Goal: Information Seeking & Learning: Compare options

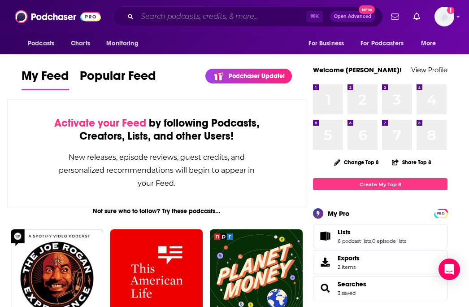
click at [202, 16] on input "Search podcasts, credits, & more..." at bounding box center [221, 16] width 169 height 14
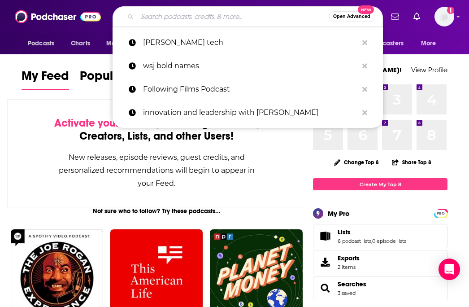
paste input "TEDTech"
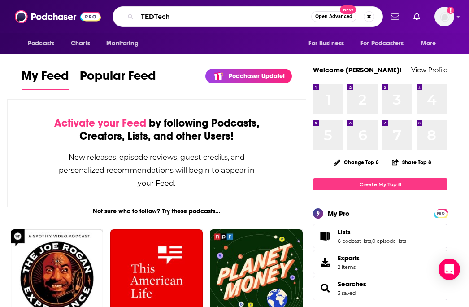
type input "TEDTech"
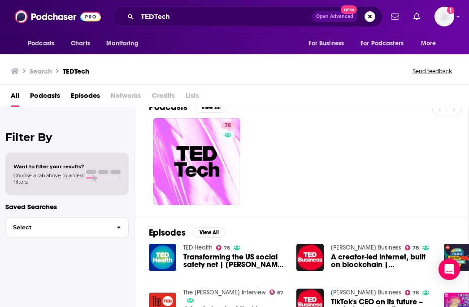
scroll to position [16, 0]
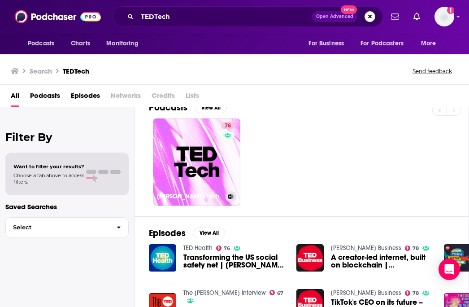
click at [183, 166] on link "78 [PERSON_NAME] Tech" at bounding box center [196, 161] width 87 height 87
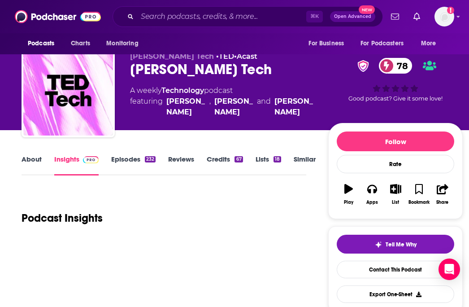
scroll to position [19, 0]
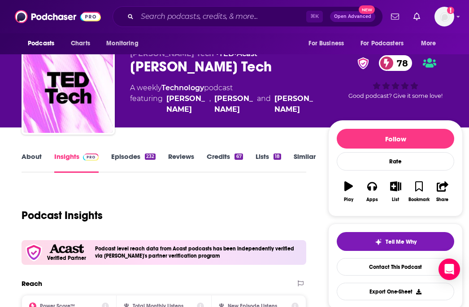
click at [137, 158] on link "Episodes 232" at bounding box center [133, 162] width 44 height 21
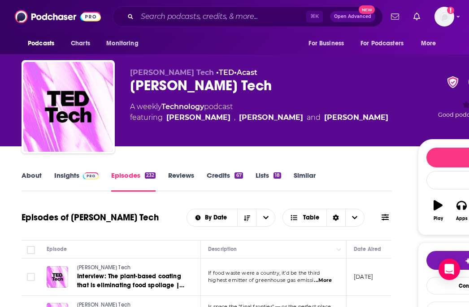
click at [310, 175] on link "Similar" at bounding box center [305, 181] width 22 height 21
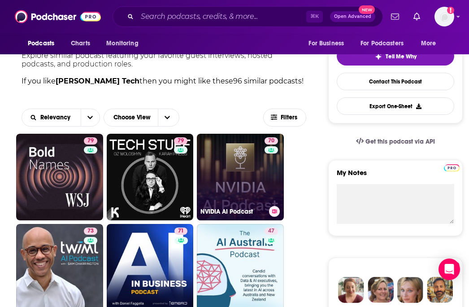
scroll to position [213, 0]
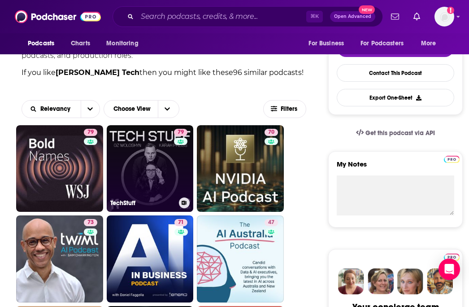
click at [163, 169] on link "79 TechStuff" at bounding box center [150, 168] width 87 height 87
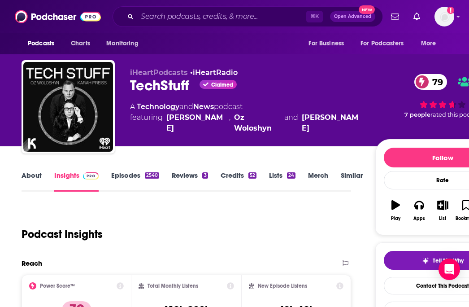
scroll to position [161, 0]
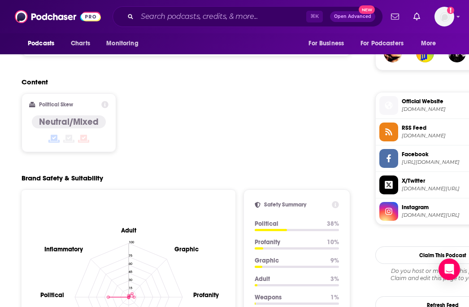
scroll to position [702, 0]
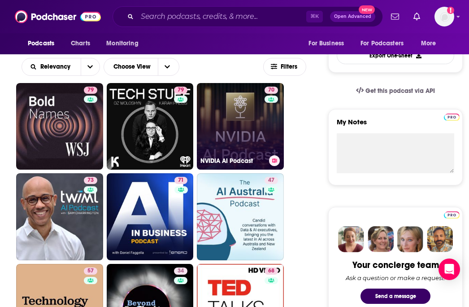
scroll to position [254, 0]
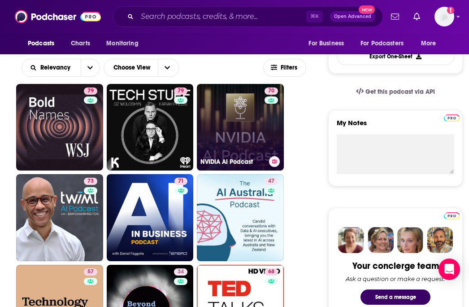
click at [230, 125] on link "70 NVIDIA AI Podcast" at bounding box center [240, 127] width 87 height 87
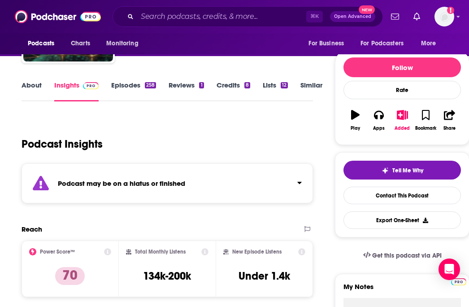
scroll to position [168, 0]
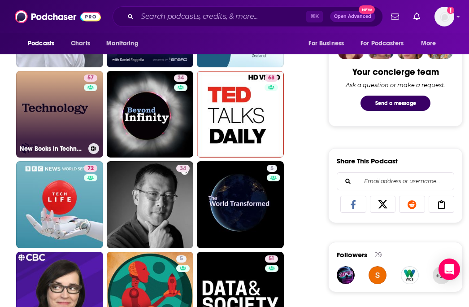
scroll to position [459, 0]
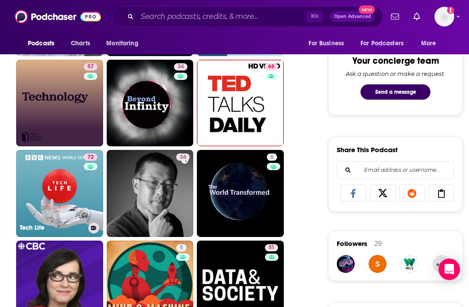
click at [66, 186] on link "72 Tech Life" at bounding box center [59, 193] width 87 height 87
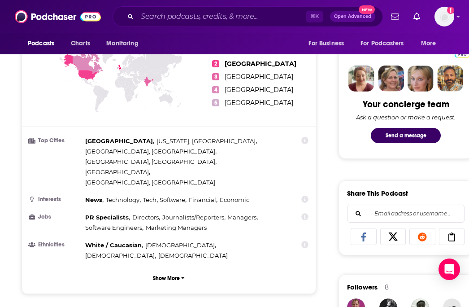
scroll to position [417, 0]
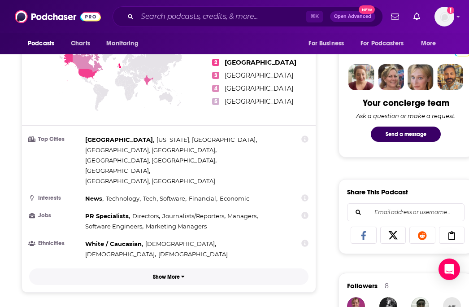
click at [180, 268] on button "Show More" at bounding box center [168, 276] width 279 height 17
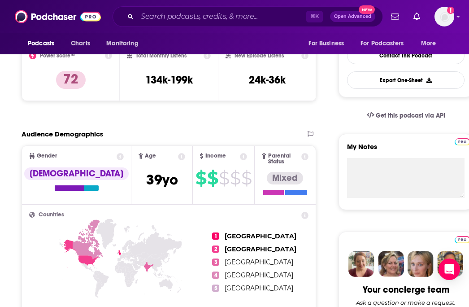
scroll to position [0, 0]
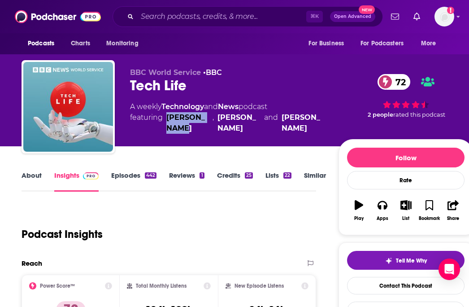
drag, startPoint x: 205, startPoint y: 127, endPoint x: 167, endPoint y: 119, distance: 38.5
click at [167, 119] on div "[PERSON_NAME]" at bounding box center [187, 123] width 43 height 22
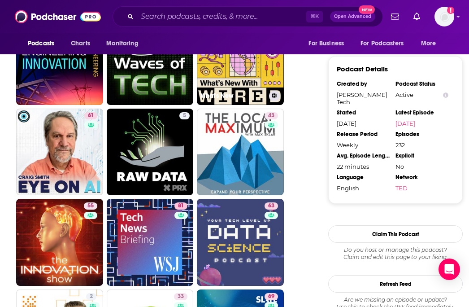
scroll to position [863, 0]
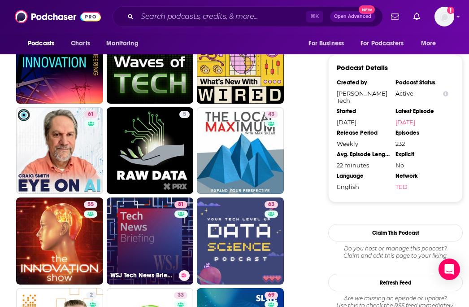
click at [160, 247] on link "81 WSJ Tech News Briefing" at bounding box center [150, 240] width 87 height 87
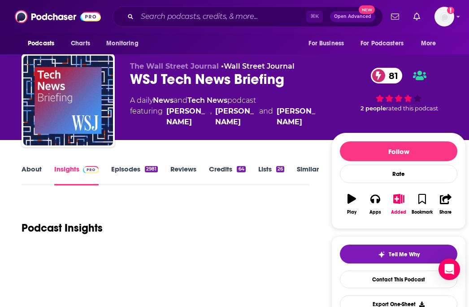
scroll to position [10, 0]
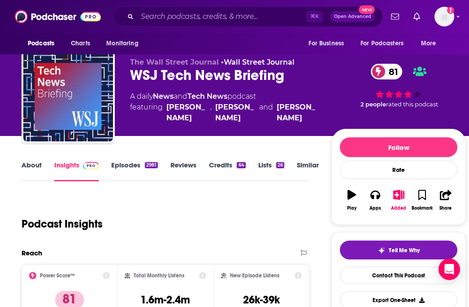
drag, startPoint x: 205, startPoint y: 123, endPoint x: 166, endPoint y: 111, distance: 40.4
click at [166, 111] on div "[PERSON_NAME]" at bounding box center [186, 113] width 40 height 22
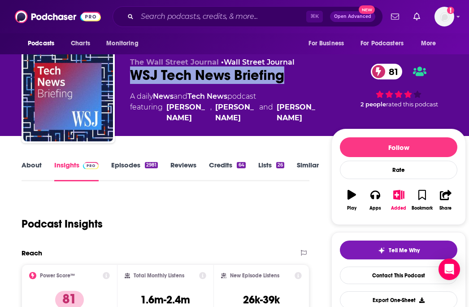
copy h2 "WSJ Tech News Briefing"
drag, startPoint x: 297, startPoint y: 68, endPoint x: 131, endPoint y: 77, distance: 166.2
click at [131, 77] on div "WSJ Tech News Briefing 81" at bounding box center [223, 74] width 187 height 17
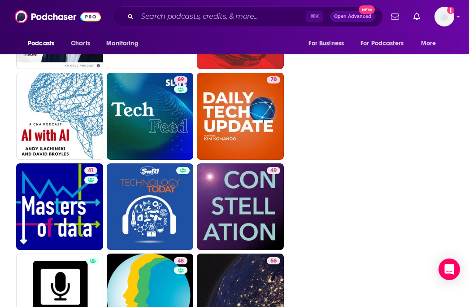
scroll to position [1116, 0]
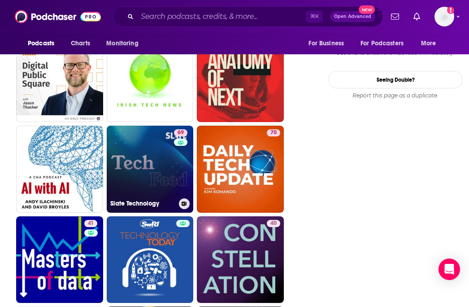
click at [159, 175] on link "69 Slate Technology" at bounding box center [150, 169] width 87 height 87
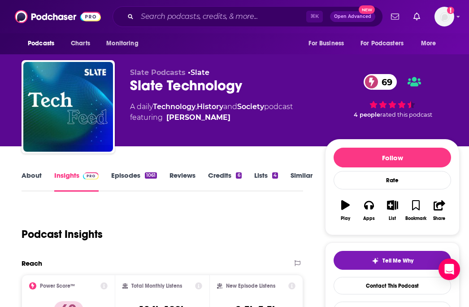
copy span "[PERSON_NAME]"
click at [224, 118] on span "featuring [PERSON_NAME]" at bounding box center [211, 117] width 163 height 11
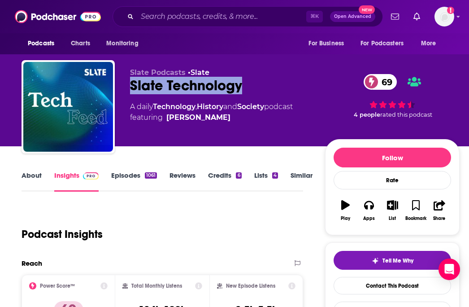
drag, startPoint x: 259, startPoint y: 80, endPoint x: 126, endPoint y: 89, distance: 133.0
click at [126, 89] on div "Slate Podcasts • Slate Slate Technology 69 A daily Technology , History and Soc…" at bounding box center [241, 108] width 438 height 97
copy h2 "Slate Technology"
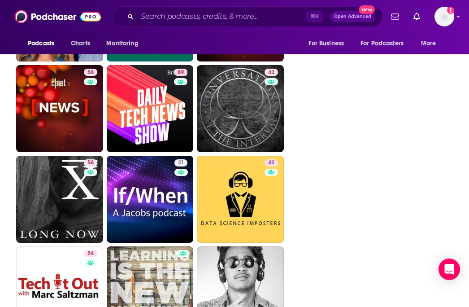
scroll to position [1545, 0]
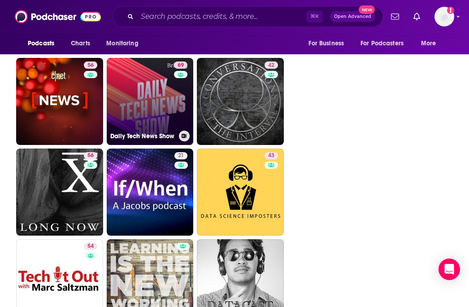
click at [157, 105] on link "69 Daily Tech News Show" at bounding box center [150, 101] width 87 height 87
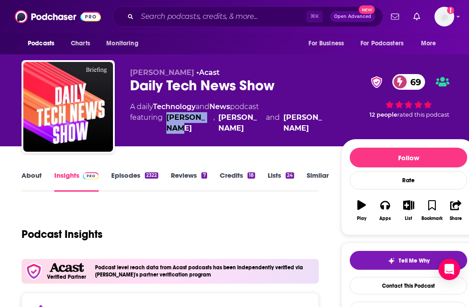
copy div "[PERSON_NAME]"
drag, startPoint x: 199, startPoint y: 130, endPoint x: 165, endPoint y: 120, distance: 35.2
click at [165, 120] on span "featuring [PERSON_NAME] , [PERSON_NAME] and [PERSON_NAME]" at bounding box center [228, 123] width 197 height 22
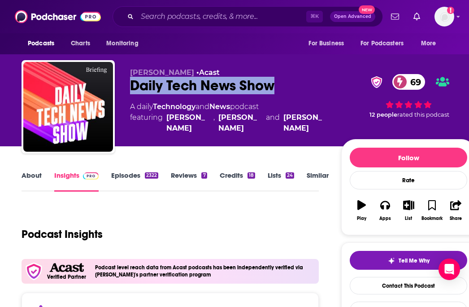
copy h2 "Daily Tech News Show"
drag, startPoint x: 311, startPoint y: 82, endPoint x: 118, endPoint y: 79, distance: 192.4
click at [118, 79] on div "[PERSON_NAME] • Acast Daily Tech News Show 69 A daily Technology and News podca…" at bounding box center [249, 108] width 454 height 97
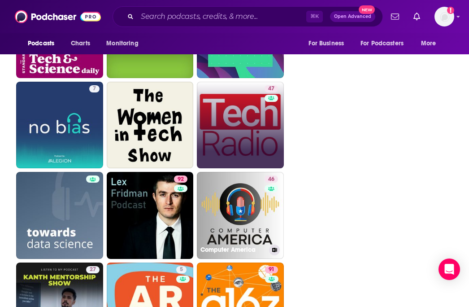
scroll to position [2062, 0]
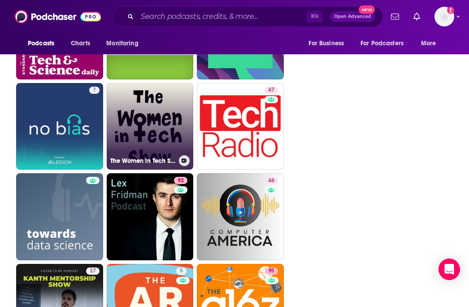
click at [148, 133] on link "The Women in Tech Show: A Technical Podcast" at bounding box center [150, 126] width 87 height 87
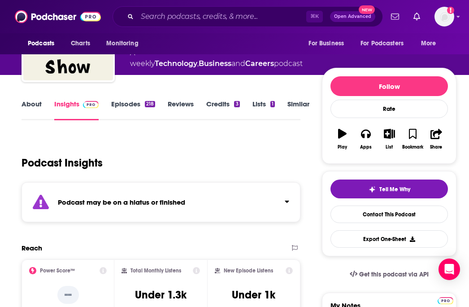
scroll to position [72, 0]
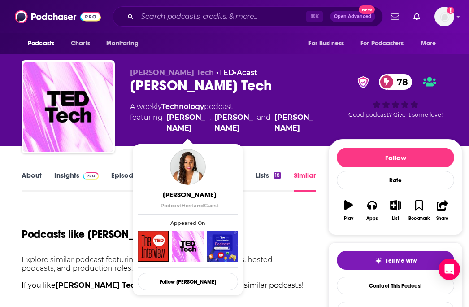
drag, startPoint x: 204, startPoint y: 134, endPoint x: 166, endPoint y: 114, distance: 42.5
click at [166, 114] on div "[PERSON_NAME] Tech • [PERSON_NAME] • Acast [PERSON_NAME] Tech 78 A weekly Techn…" at bounding box center [222, 104] width 184 height 72
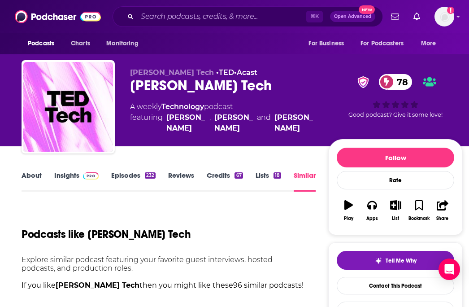
copy link "[PERSON_NAME]"
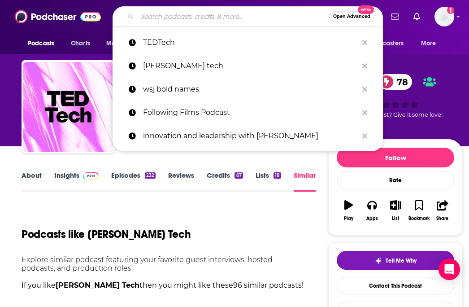
click at [173, 19] on input "Search podcasts, credits, & more..." at bounding box center [233, 16] width 192 height 14
paste input "a16z Podcast"
type input "a16z Podcast"
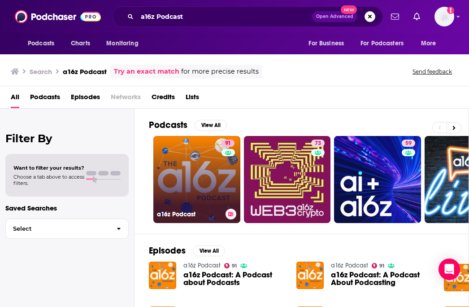
click at [194, 174] on link "91 a16z Podcast" at bounding box center [196, 179] width 87 height 87
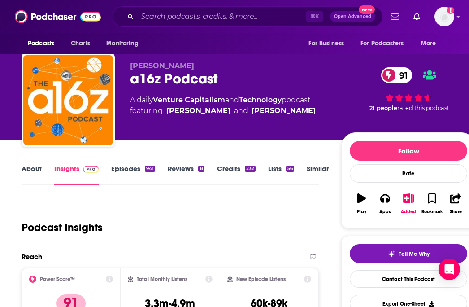
scroll to position [15, 0]
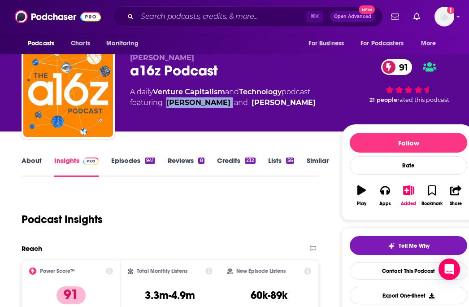
copy link "[PERSON_NAME]"
drag, startPoint x: 233, startPoint y: 99, endPoint x: 166, endPoint y: 102, distance: 66.4
click at [166, 102] on span "featuring [PERSON_NAME] and [PERSON_NAME]" at bounding box center [223, 102] width 186 height 11
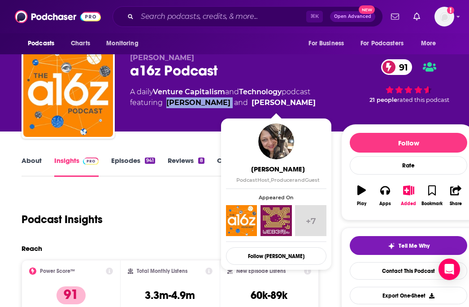
drag, startPoint x: 245, startPoint y: 103, endPoint x: 307, endPoint y: 103, distance: 61.9
click at [307, 103] on span "featuring [PERSON_NAME] and [PERSON_NAME]" at bounding box center [223, 102] width 186 height 11
copy span "[PERSON_NAME]"
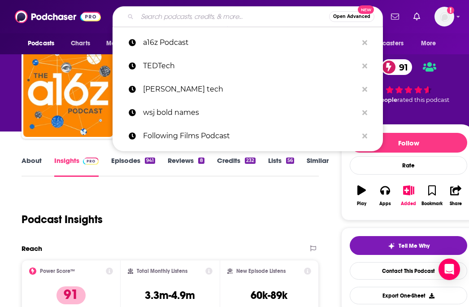
click at [159, 19] on input "Search podcasts, credits, & more..." at bounding box center [233, 16] width 192 height 14
paste input "HardFork"
type input "HardFork"
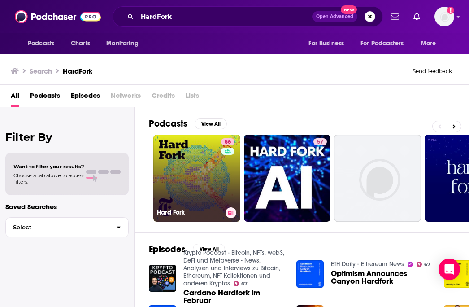
click at [180, 163] on link "86 Hard Fork" at bounding box center [196, 178] width 87 height 87
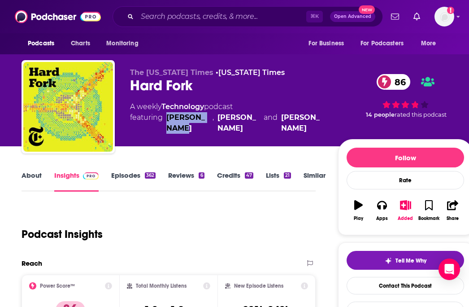
copy div "[PERSON_NAME]"
drag, startPoint x: 197, startPoint y: 130, endPoint x: 167, endPoint y: 118, distance: 32.2
click at [167, 118] on div "[PERSON_NAME]" at bounding box center [187, 123] width 43 height 22
click at [165, 118] on span "featuring [PERSON_NAME] , [PERSON_NAME] and [PERSON_NAME]" at bounding box center [227, 123] width 194 height 22
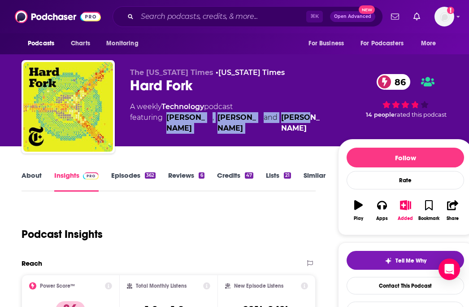
drag, startPoint x: 165, startPoint y: 118, endPoint x: 286, endPoint y: 128, distance: 121.9
click at [286, 128] on span "featuring [PERSON_NAME] , [PERSON_NAME] and [PERSON_NAME]" at bounding box center [227, 123] width 194 height 22
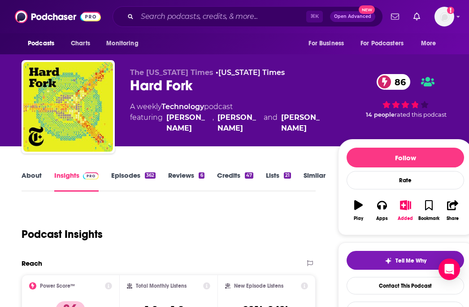
click at [255, 132] on div "[PERSON_NAME]" at bounding box center [238, 123] width 43 height 22
drag, startPoint x: 255, startPoint y: 132, endPoint x: 225, endPoint y: 114, distance: 35.2
click at [225, 114] on div "[PERSON_NAME]" at bounding box center [238, 123] width 43 height 22
copy div "[PERSON_NAME]"
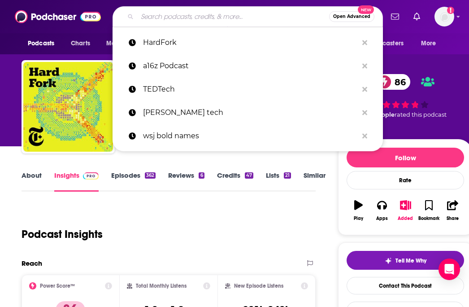
click at [175, 17] on input "Search podcasts, credits, & more..." at bounding box center [233, 16] width 192 height 14
paste input "Masters of Scale"
type input "Masters of Scale"
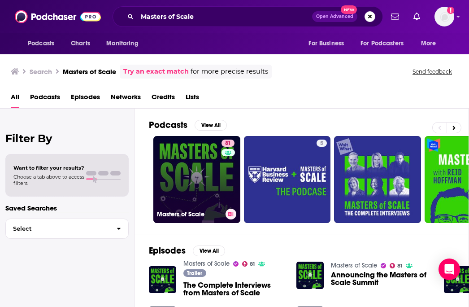
click at [194, 190] on link "81 Masters of Scale" at bounding box center [196, 179] width 87 height 87
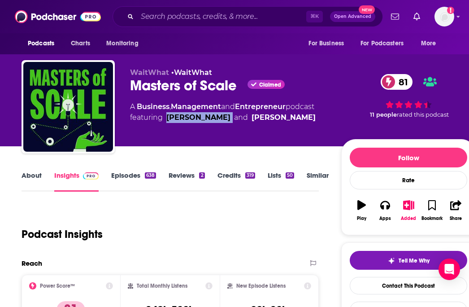
drag, startPoint x: 221, startPoint y: 118, endPoint x: 165, endPoint y: 118, distance: 56.5
click at [165, 118] on span "featuring [PERSON_NAME] and [PERSON_NAME]" at bounding box center [223, 117] width 186 height 11
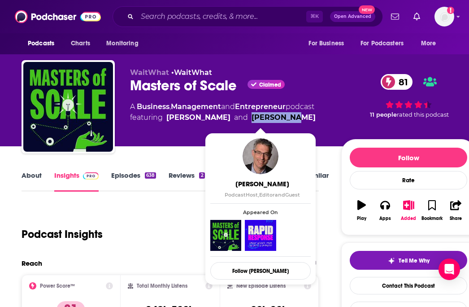
drag, startPoint x: 297, startPoint y: 119, endPoint x: 241, endPoint y: 117, distance: 56.5
click at [241, 117] on span "featuring [PERSON_NAME] and [PERSON_NAME]" at bounding box center [223, 117] width 186 height 11
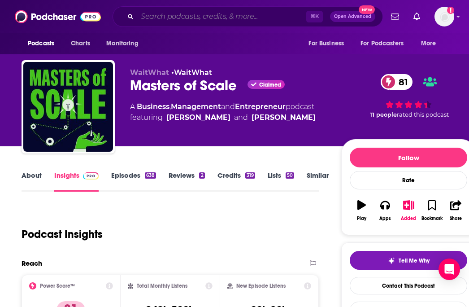
click at [170, 18] on input "Search podcasts, credits, & more..." at bounding box center [221, 16] width 169 height 14
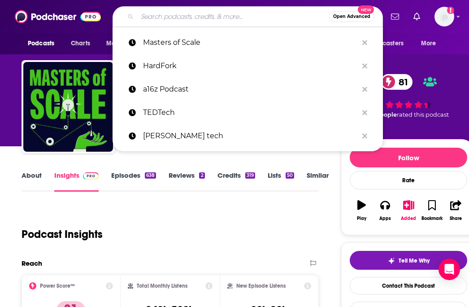
paste input "Bloomberg Businessweek Daily"
type input "Bloomberg Businessweek Daily"
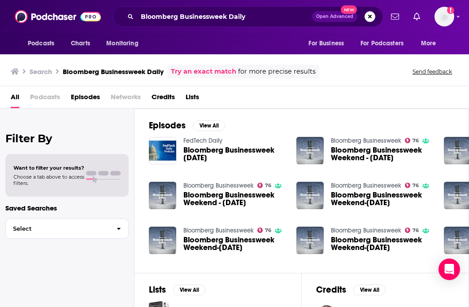
click at [145, 73] on h3 "Bloomberg Businessweek Daily" at bounding box center [113, 71] width 101 height 9
click at [191, 153] on span "Bloomberg Businessweek [DATE]" at bounding box center [234, 153] width 102 height 15
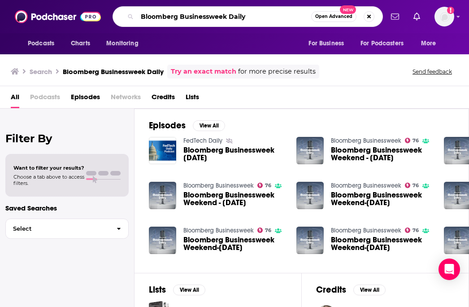
drag, startPoint x: 181, startPoint y: 16, endPoint x: 295, endPoint y: 16, distance: 113.4
click at [295, 16] on input "Bloomberg Businessweek Daily" at bounding box center [224, 16] width 174 height 14
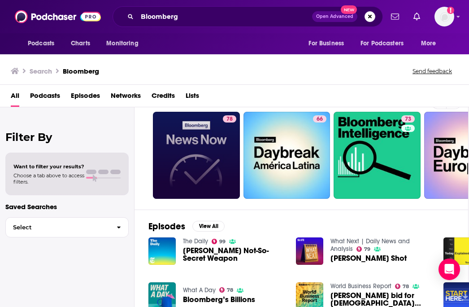
scroll to position [21, 0]
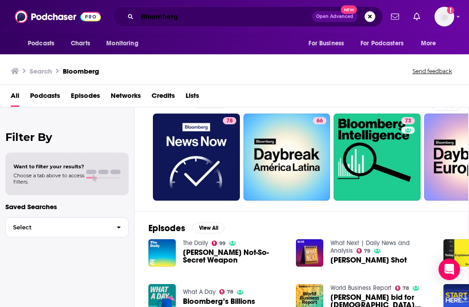
click at [194, 14] on input "Bloomberg" at bounding box center [224, 16] width 175 height 14
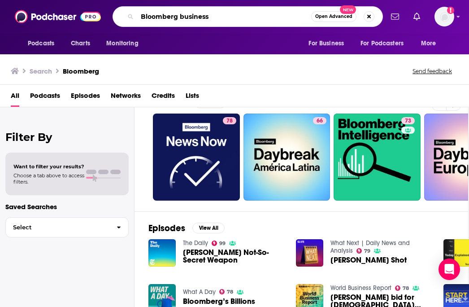
type input "Bloomberg business"
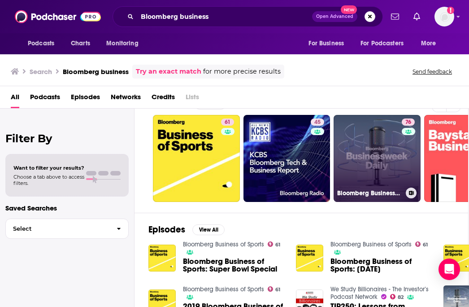
click at [351, 146] on link "76 Bloomberg Businessweek" at bounding box center [377, 158] width 87 height 87
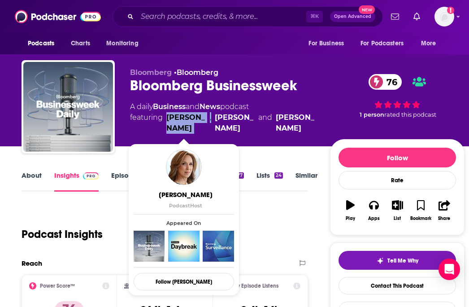
drag, startPoint x: 207, startPoint y: 131, endPoint x: 166, endPoint y: 115, distance: 43.5
click at [166, 115] on span "featuring [PERSON_NAME] , [PERSON_NAME] and [PERSON_NAME]" at bounding box center [223, 123] width 186 height 22
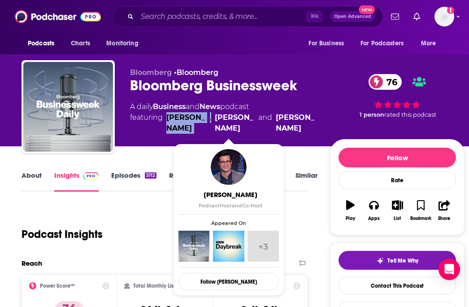
drag, startPoint x: 256, startPoint y: 132, endPoint x: 210, endPoint y: 117, distance: 48.6
click at [210, 117] on span "featuring [PERSON_NAME] , [PERSON_NAME] and [PERSON_NAME]" at bounding box center [223, 123] width 186 height 22
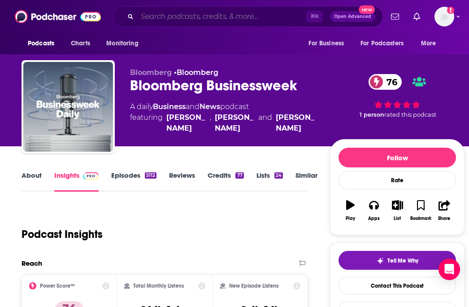
click at [185, 13] on input "Search podcasts, credits, & more..." at bounding box center [221, 16] width 169 height 14
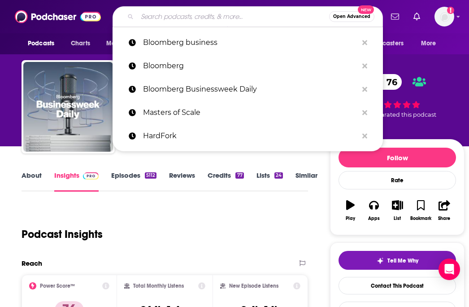
paste input "[GEOGRAPHIC_DATA]"
type input "[GEOGRAPHIC_DATA]"
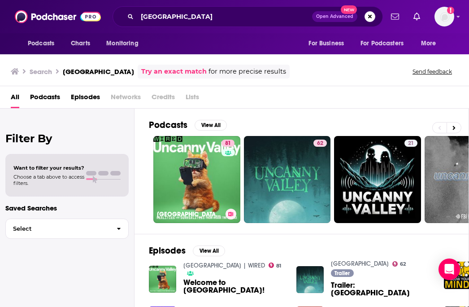
click at [187, 165] on link "81 [GEOGRAPHIC_DATA] | WIRED" at bounding box center [196, 179] width 87 height 87
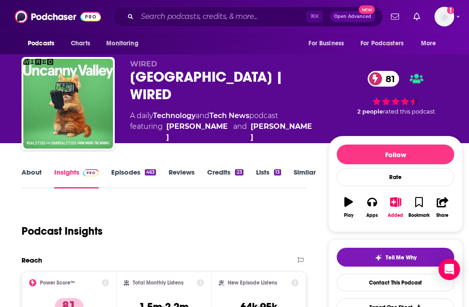
scroll to position [6, 0]
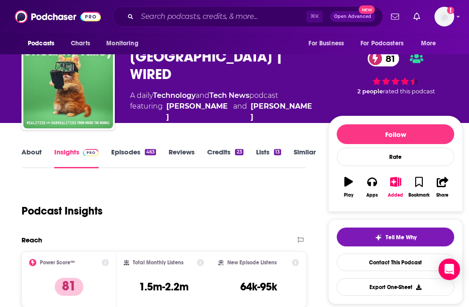
scroll to position [25, 0]
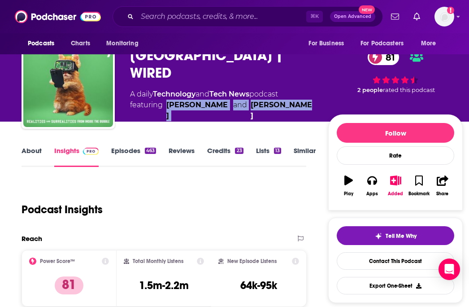
drag, startPoint x: 308, startPoint y: 91, endPoint x: 166, endPoint y: 94, distance: 142.2
click at [166, 94] on div "A daily Technology and Tech News podcast featuring Michael Calore and Lauren Go…" at bounding box center [222, 105] width 184 height 32
copy span "Michael Calore and Lauren Goode"
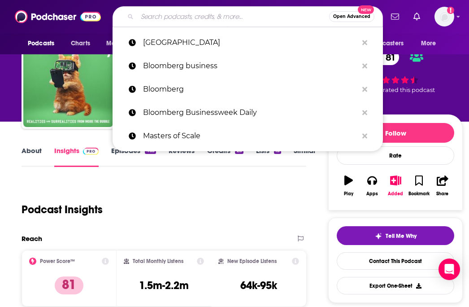
click at [171, 21] on input "Search podcasts, credits, & more..." at bounding box center [233, 16] width 192 height 14
paste input "Barron's Streetwise"
type input "Barron's Streetwise"
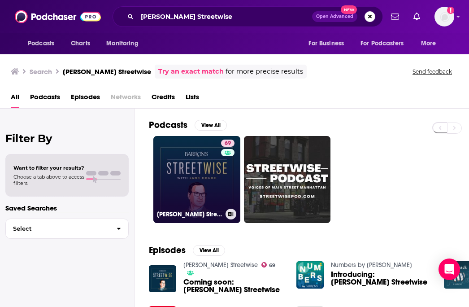
click at [204, 185] on link "69 Barron's Streetwise" at bounding box center [196, 179] width 87 height 87
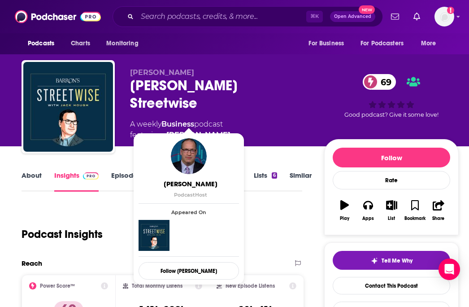
copy span "Jack Hough"
drag, startPoint x: 234, startPoint y: 117, endPoint x: 210, endPoint y: 120, distance: 24.0
click at [210, 120] on div "A weekly Business podcast featuring Jack Hough" at bounding box center [220, 130] width 180 height 22
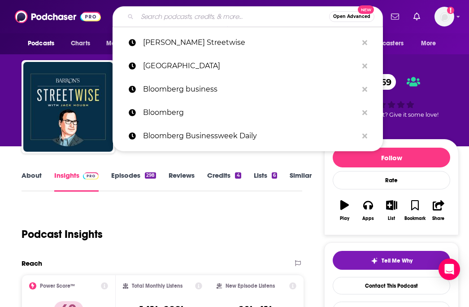
click at [162, 14] on input "Search podcasts, credits, & more..." at bounding box center [233, 16] width 192 height 14
paste input "WSJ Bold Names"
type input "WSJ Bold Names"
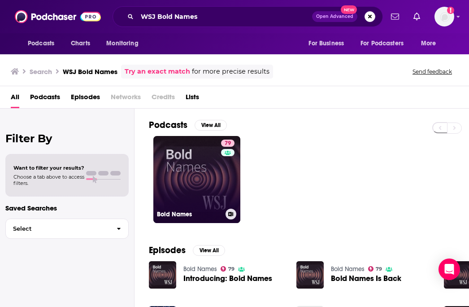
click at [182, 171] on link "79 Bold Names" at bounding box center [196, 179] width 87 height 87
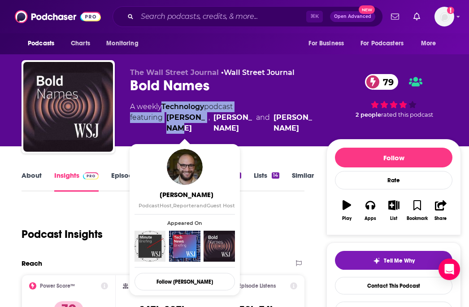
drag, startPoint x: 161, startPoint y: 111, endPoint x: 190, endPoint y: 128, distance: 34.1
click at [190, 128] on div "A weekly Technology podcast featuring Danny Lewis , Janet Babin and Jennifer St…" at bounding box center [221, 117] width 182 height 32
copy div "Technology podcast featuring Danny Lewis"
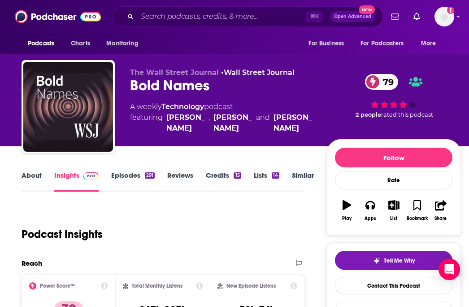
click at [240, 130] on div "Janet Babin" at bounding box center [232, 123] width 39 height 22
copy span ", Janet Babin"
drag, startPoint x: 240, startPoint y: 130, endPoint x: 207, endPoint y: 118, distance: 35.7
click at [207, 118] on span "featuring Danny Lewis , Janet Babin and Jennifer Strong" at bounding box center [221, 123] width 182 height 22
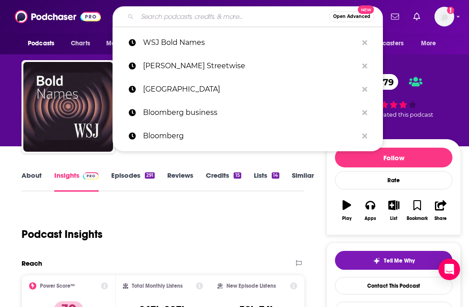
click at [170, 18] on input "Search podcasts, credits, & more..." at bounding box center [233, 16] width 192 height 14
paste input "HardFork"
type input "HardFork"
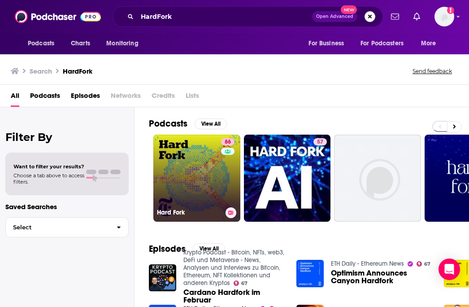
click at [191, 196] on link "86 Hard Fork" at bounding box center [196, 178] width 87 height 87
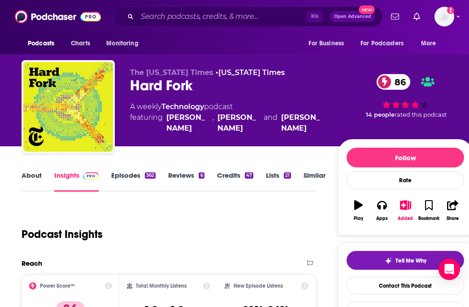
click at [124, 181] on link "Episodes 362" at bounding box center [133, 181] width 44 height 21
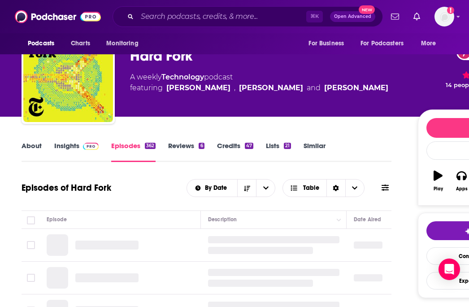
scroll to position [29, 0]
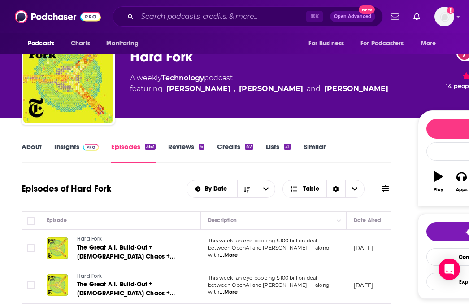
click at [313, 148] on link "Similar" at bounding box center [315, 152] width 22 height 21
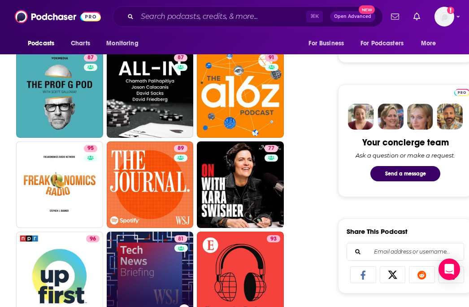
scroll to position [375, 0]
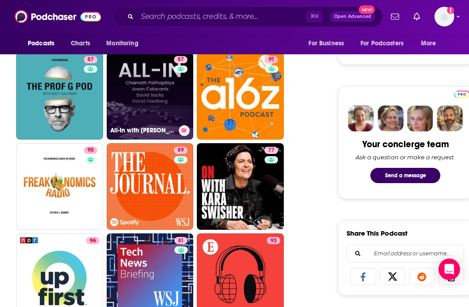
click at [158, 117] on link "87 All-In with Chamath, Jason, Sacks & Friedberg" at bounding box center [150, 95] width 87 height 87
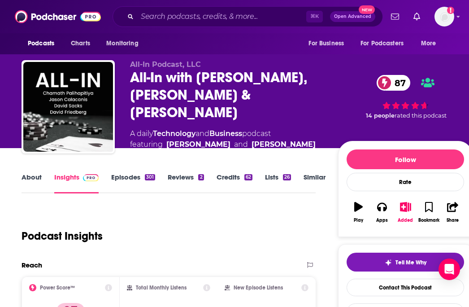
copy div "Chamath Palihapitiya"
drag, startPoint x: 221, startPoint y: 140, endPoint x: 168, endPoint y: 132, distance: 53.5
click at [168, 139] on div "Chamath Palihapitiya" at bounding box center [198, 144] width 64 height 11
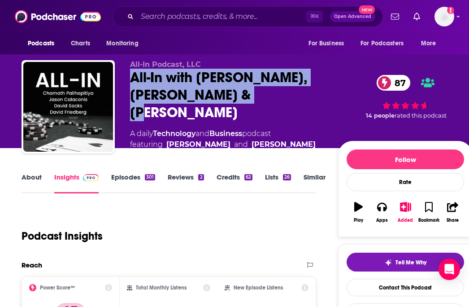
drag, startPoint x: 264, startPoint y: 97, endPoint x: 117, endPoint y: 82, distance: 147.5
click at [117, 82] on div "All-In Podcast, LLC All-In with Chamath, Jason, Sacks & Friedberg 87 A daily Te…" at bounding box center [247, 109] width 451 height 99
copy h2 "All-In with Chamath, Jason, Sacks & Friedberg"
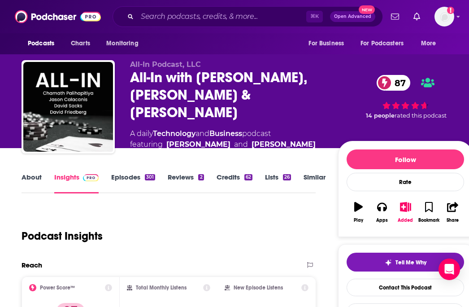
click at [227, 139] on div "Chamath Palihapitiya" at bounding box center [198, 144] width 64 height 11
copy span "David Friedberg"
drag, startPoint x: 263, startPoint y: 126, endPoint x: 304, endPoint y: 142, distance: 43.9
click at [304, 142] on span "featuring Chamath Palihapitiya and David Friedberg" at bounding box center [223, 144] width 186 height 11
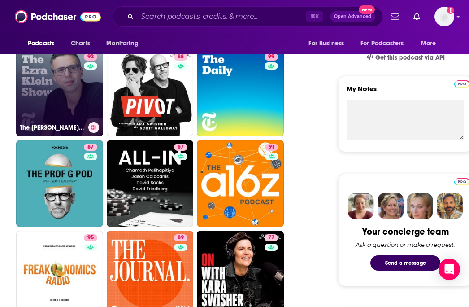
scroll to position [290, 0]
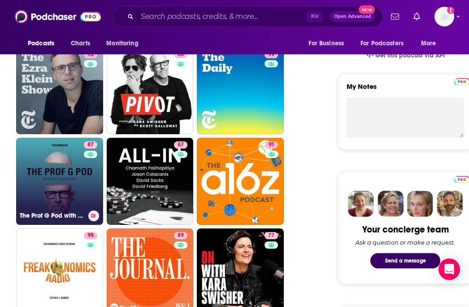
click at [64, 175] on link "87 The Prof G Pod with Scott Galloway" at bounding box center [59, 181] width 87 height 87
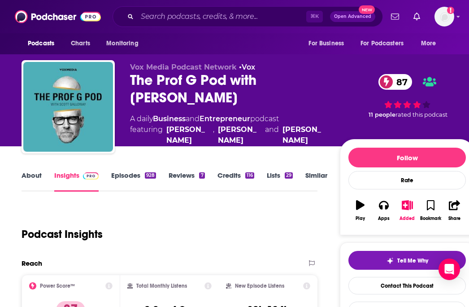
drag, startPoint x: 204, startPoint y: 143, endPoint x: 165, endPoint y: 129, distance: 42.0
click at [165, 129] on span "featuring Scott Galloway , Jessica Tarlov and Ed Elson" at bounding box center [228, 135] width 196 height 22
copy div "Scott Galloway"
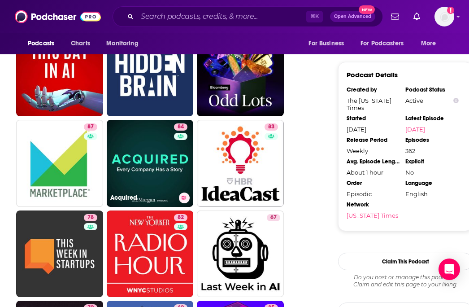
scroll to position [970, 0]
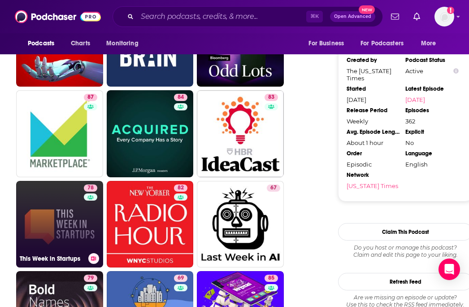
click at [71, 227] on link "78 This Week in Startups" at bounding box center [59, 224] width 87 height 87
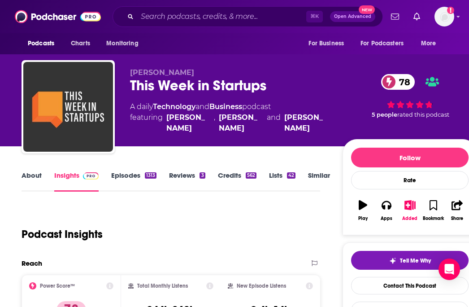
drag, startPoint x: 199, startPoint y: 129, endPoint x: 163, endPoint y: 124, distance: 36.7
click at [163, 124] on span "featuring Molly Wood , Jason Calacanis and Alex Wilhelm" at bounding box center [229, 123] width 198 height 22
copy span "Molly Wood"
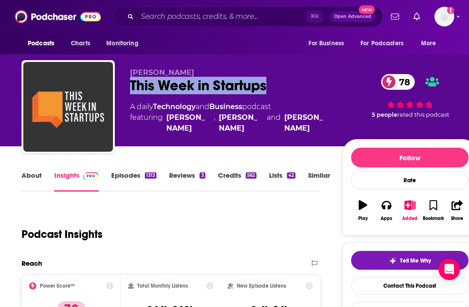
drag, startPoint x: 279, startPoint y: 83, endPoint x: 133, endPoint y: 83, distance: 146.6
click at [133, 83] on div "This Week in Startups 78" at bounding box center [229, 85] width 198 height 17
copy h2 "This Week in Startups"
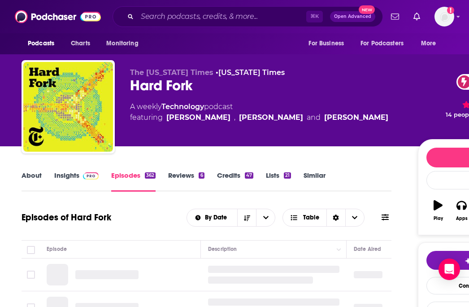
click at [162, 23] on div "⌘ K Open Advanced New" at bounding box center [248, 16] width 270 height 21
click at [162, 18] on input "Search podcasts, credits, & more..." at bounding box center [221, 16] width 169 height 14
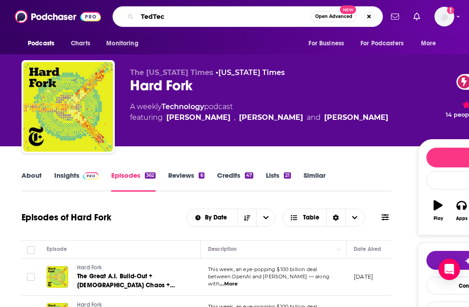
type input "TedTech"
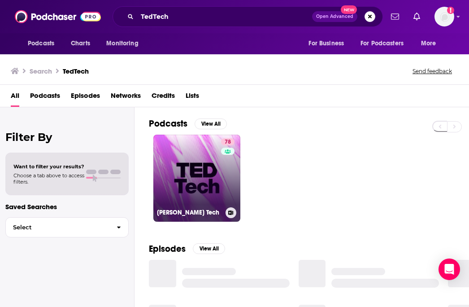
click at [180, 173] on link "78 [PERSON_NAME] Tech" at bounding box center [196, 178] width 87 height 87
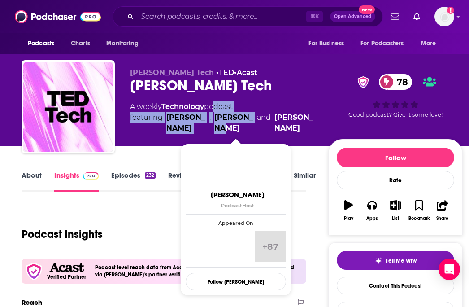
drag, startPoint x: 214, startPoint y: 109, endPoint x: 242, endPoint y: 132, distance: 35.7
click at [242, 132] on div "A weekly Technology podcast featuring Sherell Dorsey , Adam Grant and Anne Morr…" at bounding box center [222, 117] width 184 height 32
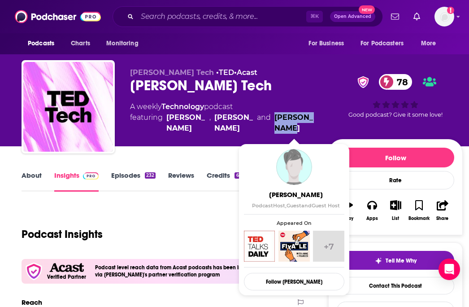
drag, startPoint x: 315, startPoint y: 129, endPoint x: 275, endPoint y: 121, distance: 40.7
click at [275, 121] on div "TED Tech • TED • Acast TED Tech 78 A weekly Technology podcast featuring Sherel…" at bounding box center [296, 108] width 333 height 81
